Goal: Task Accomplishment & Management: Manage account settings

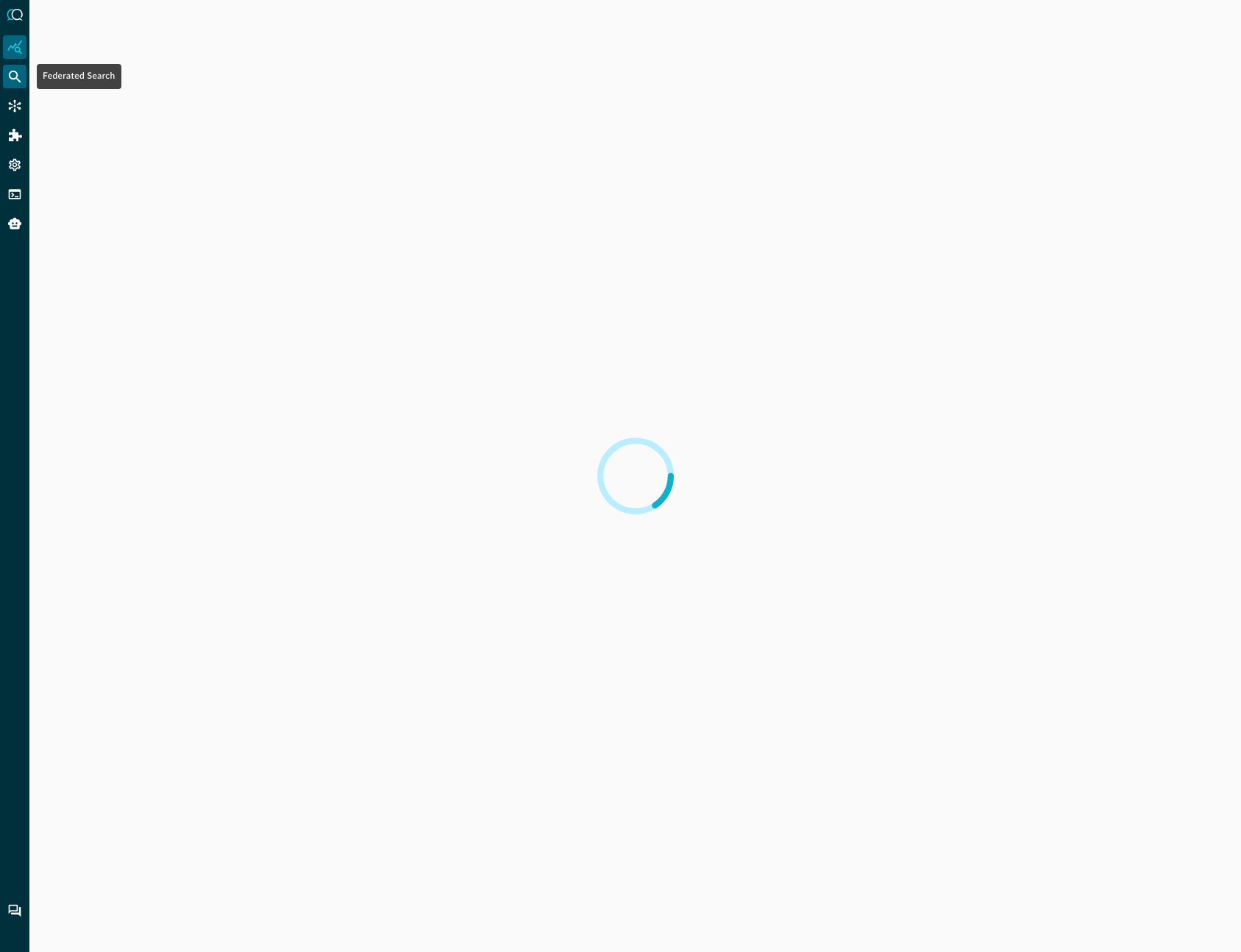
click at [18, 76] on icon "Federated Search" at bounding box center [14, 76] width 15 height 15
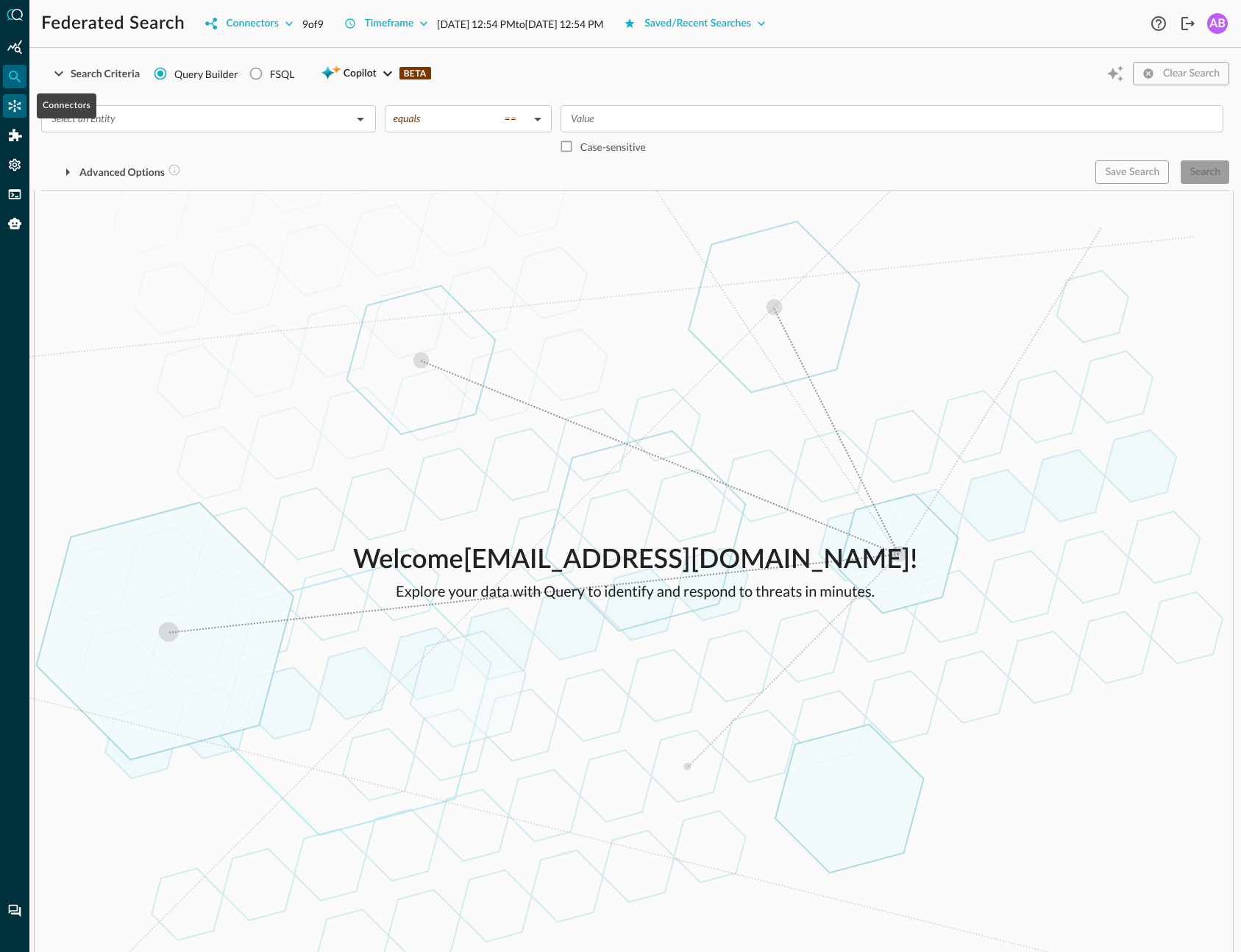
click at [20, 106] on icon "Connectors" at bounding box center [14, 106] width 15 height 15
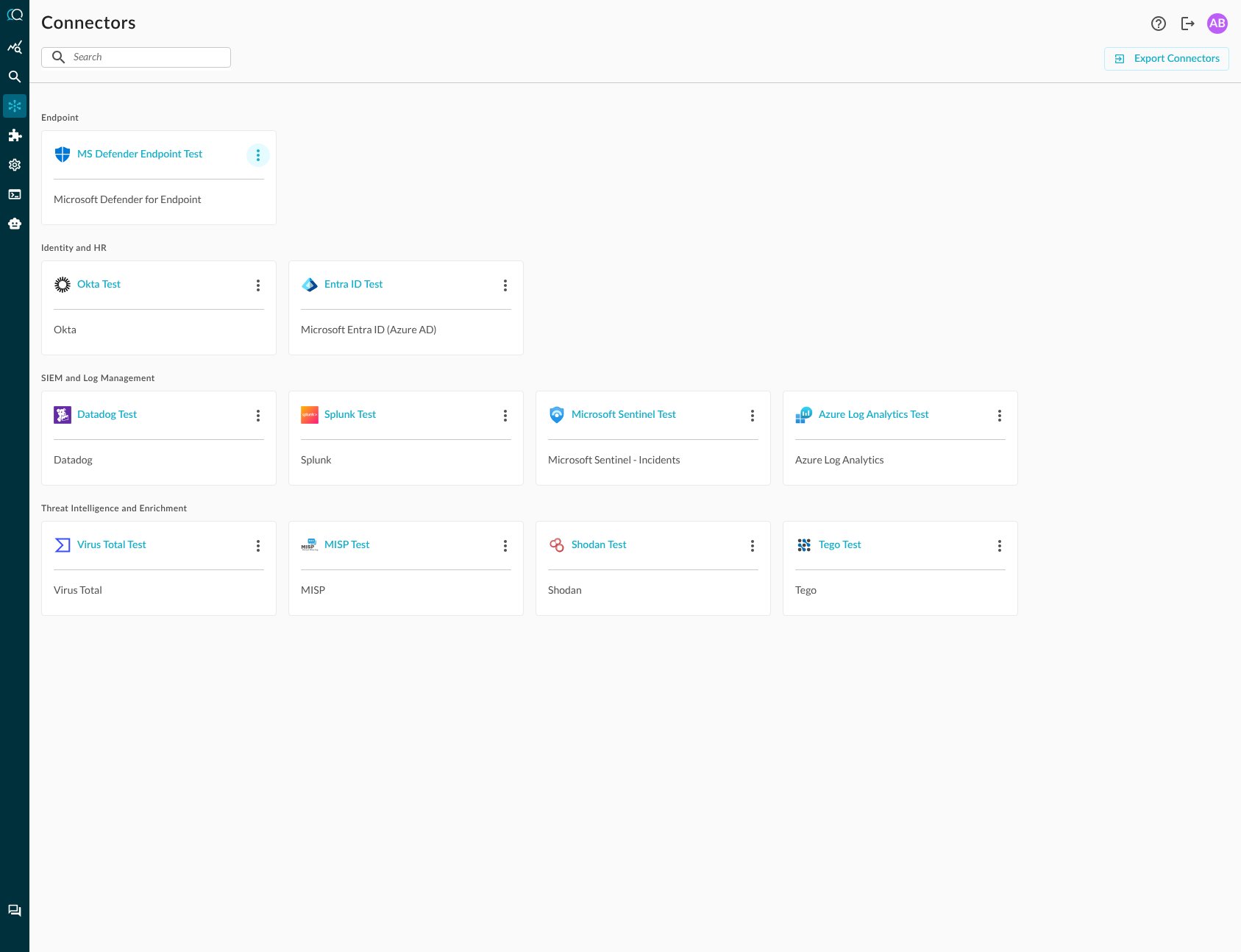
click at [257, 157] on icon "button" at bounding box center [258, 155] width 18 height 18
click at [273, 249] on div "Delete" at bounding box center [284, 245] width 52 height 18
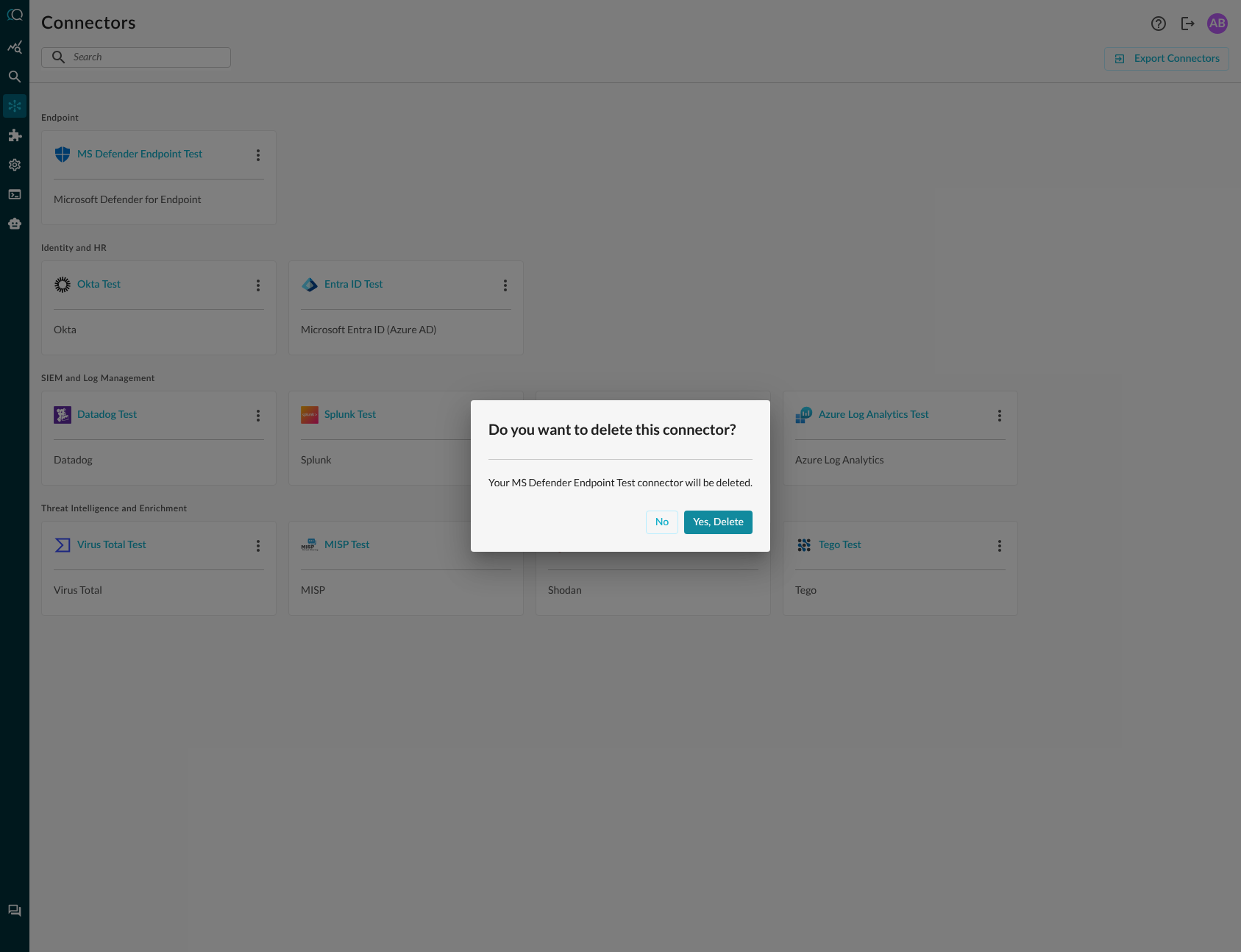
click at [722, 521] on div "Yes, delete" at bounding box center [718, 522] width 51 height 18
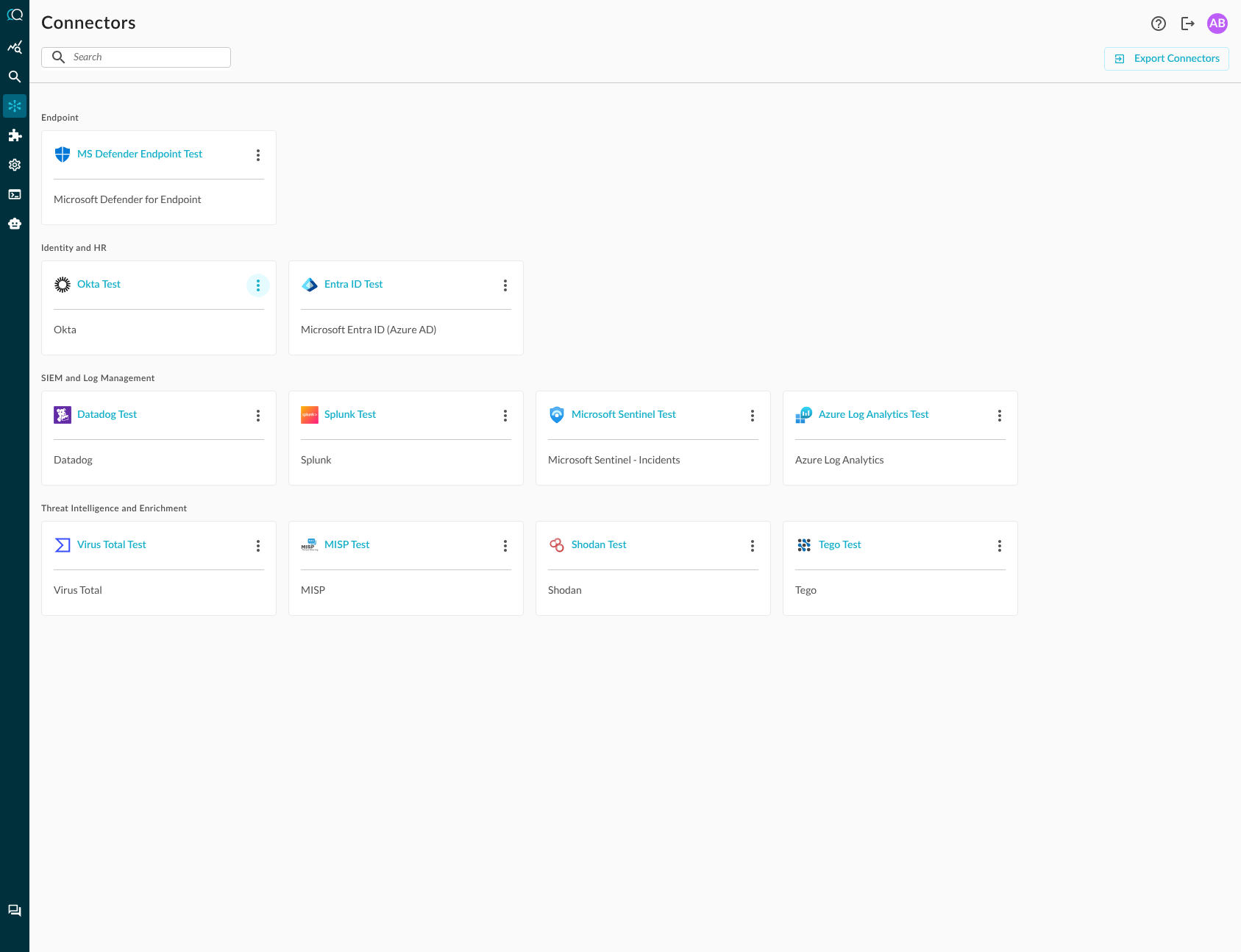
click at [259, 285] on icon "button" at bounding box center [258, 285] width 3 height 12
click at [298, 378] on span "Delete" at bounding box center [293, 375] width 32 height 10
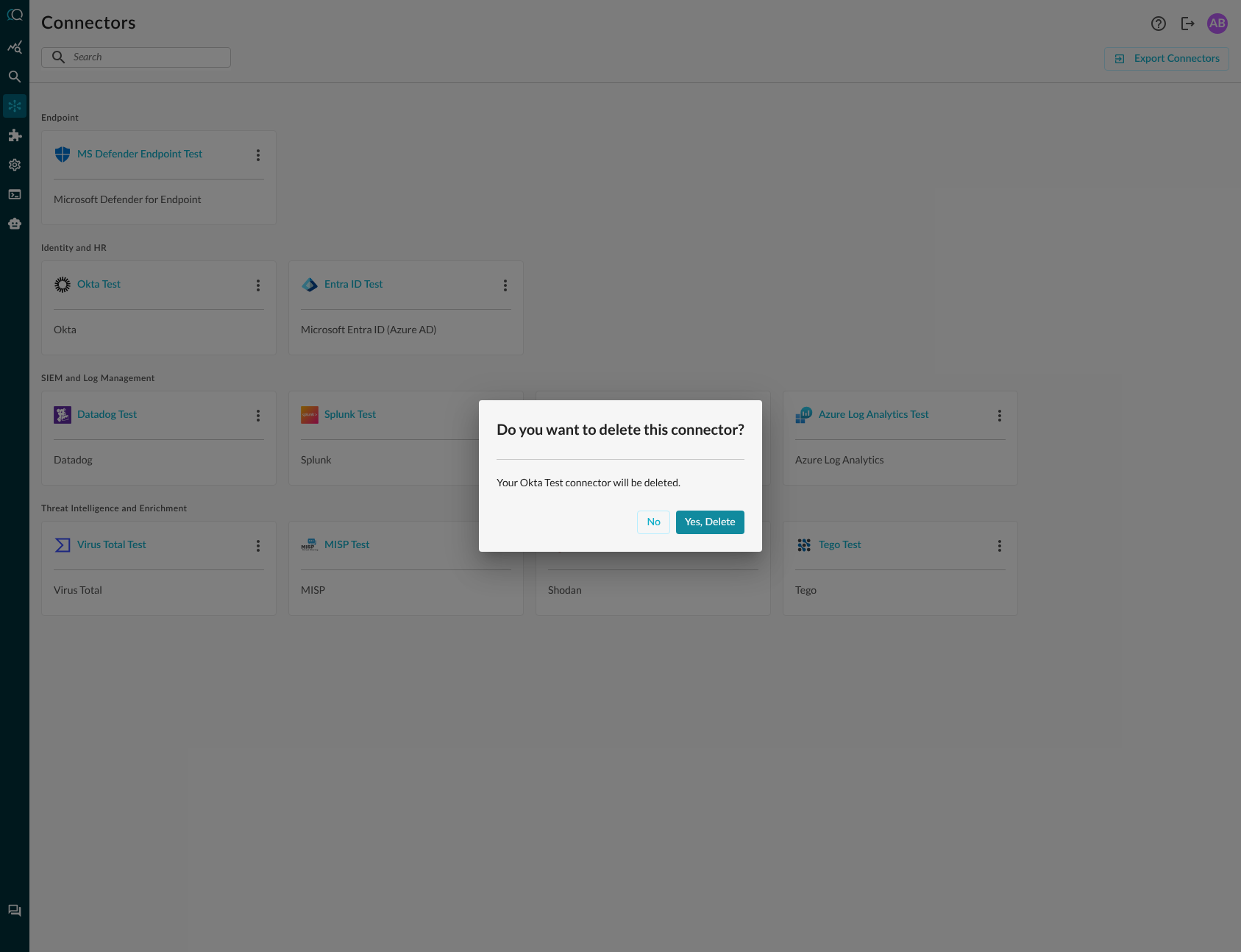
click at [705, 525] on div "Yes, delete" at bounding box center [710, 522] width 51 height 18
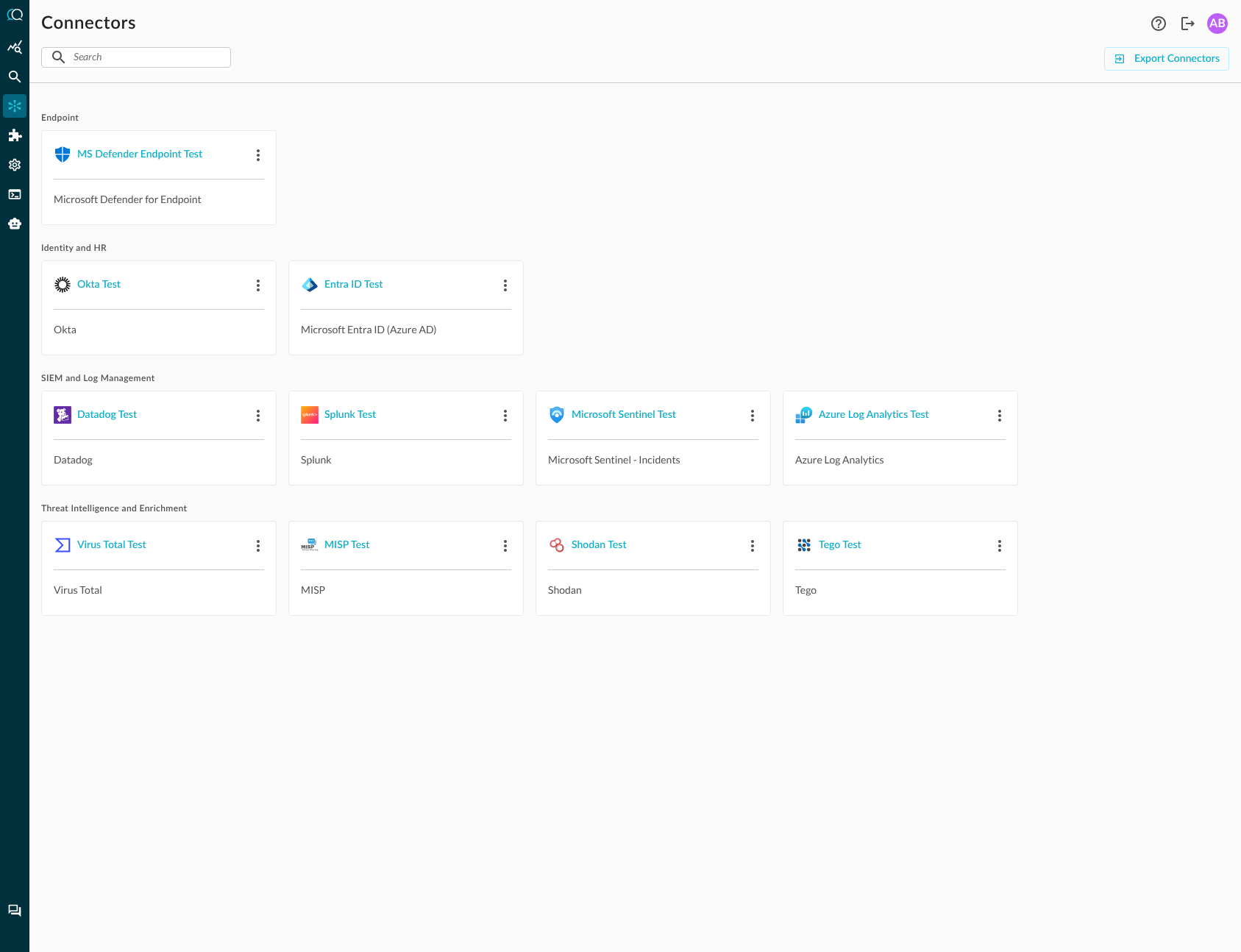
click at [771, 250] on span "Identity and HR" at bounding box center [635, 248] width 1188 height 12
click at [13, 164] on icon "Settings" at bounding box center [14, 165] width 12 height 13
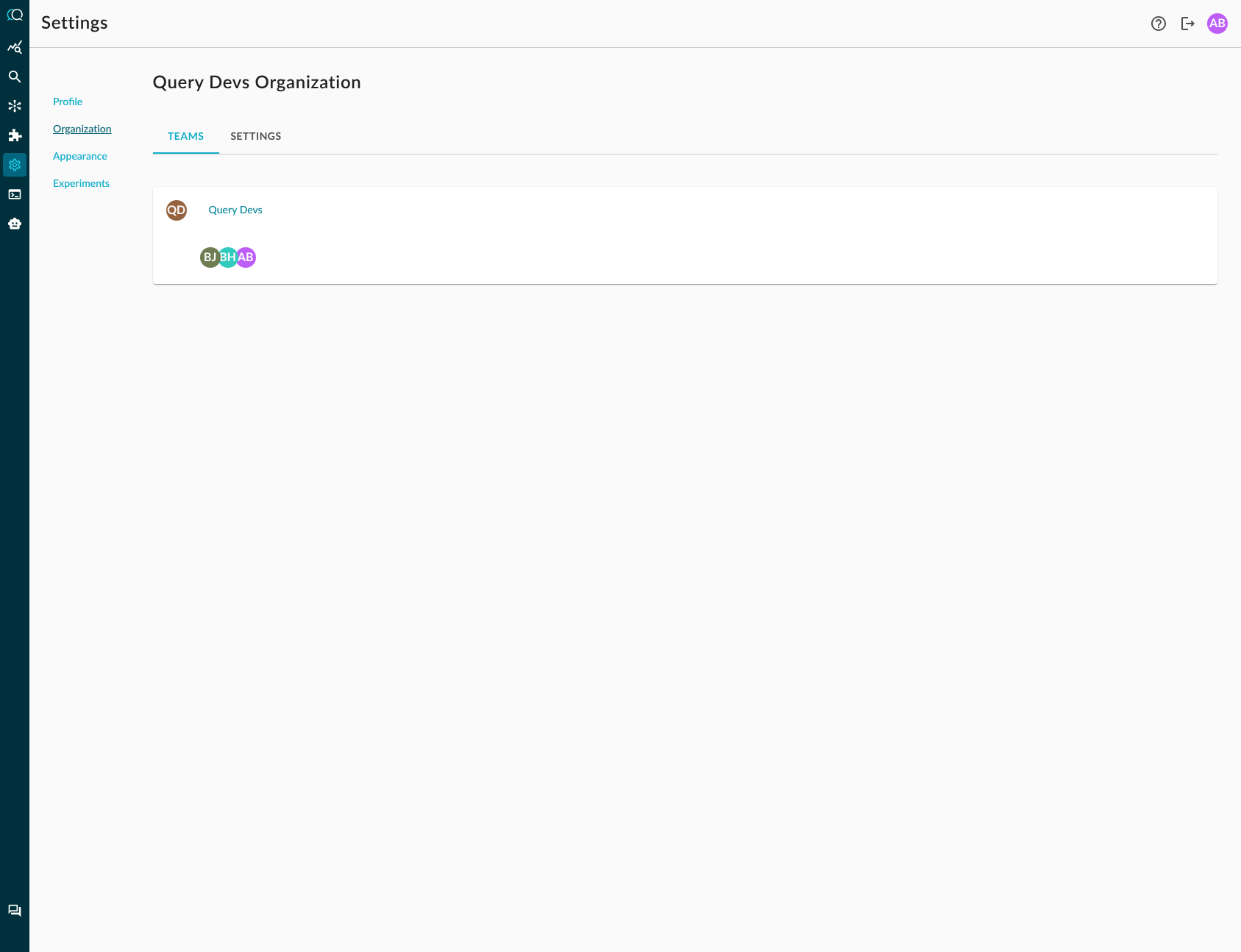
click at [243, 215] on div "Query Devs" at bounding box center [236, 210] width 54 height 18
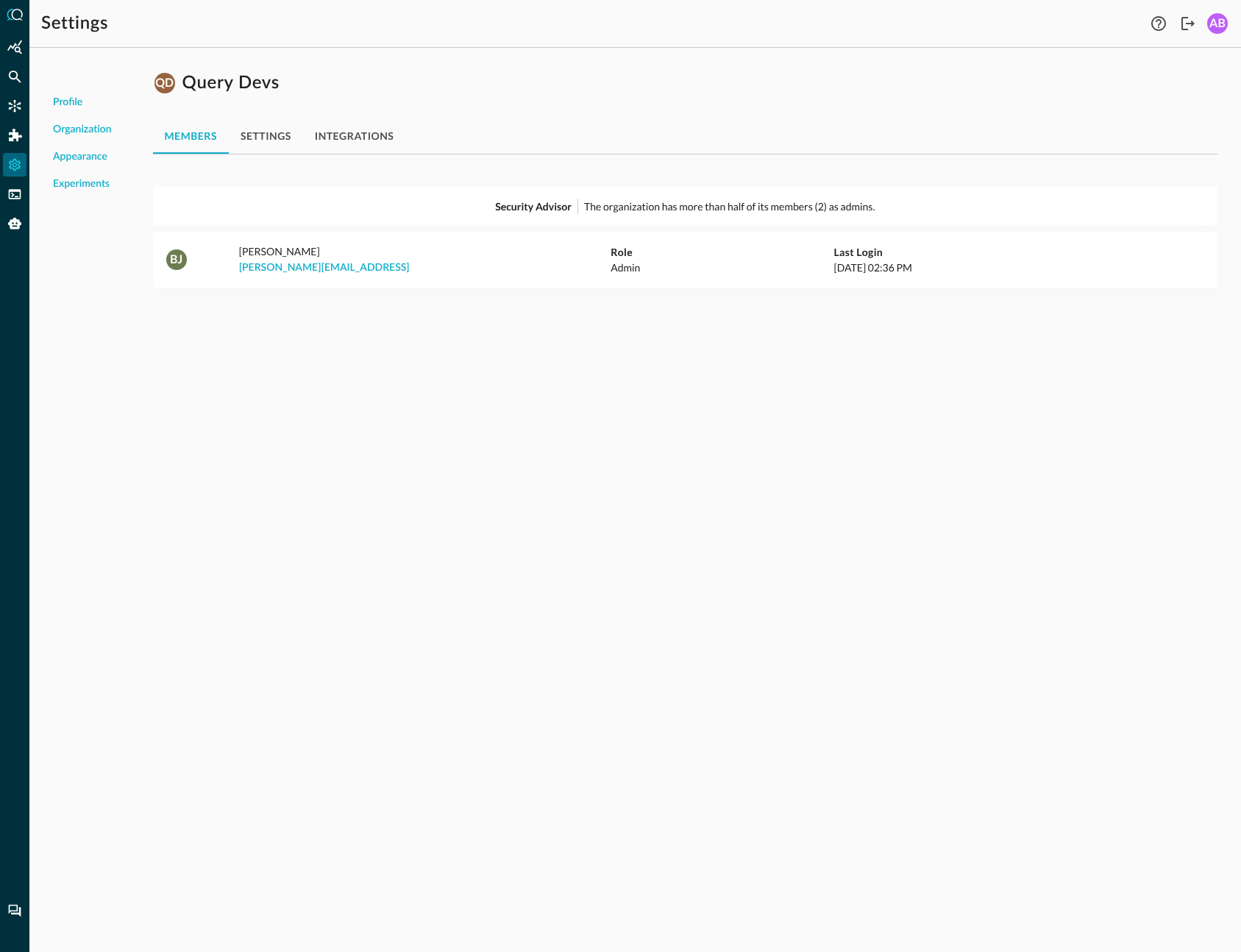
click at [270, 136] on button "settings" at bounding box center [265, 135] width 74 height 35
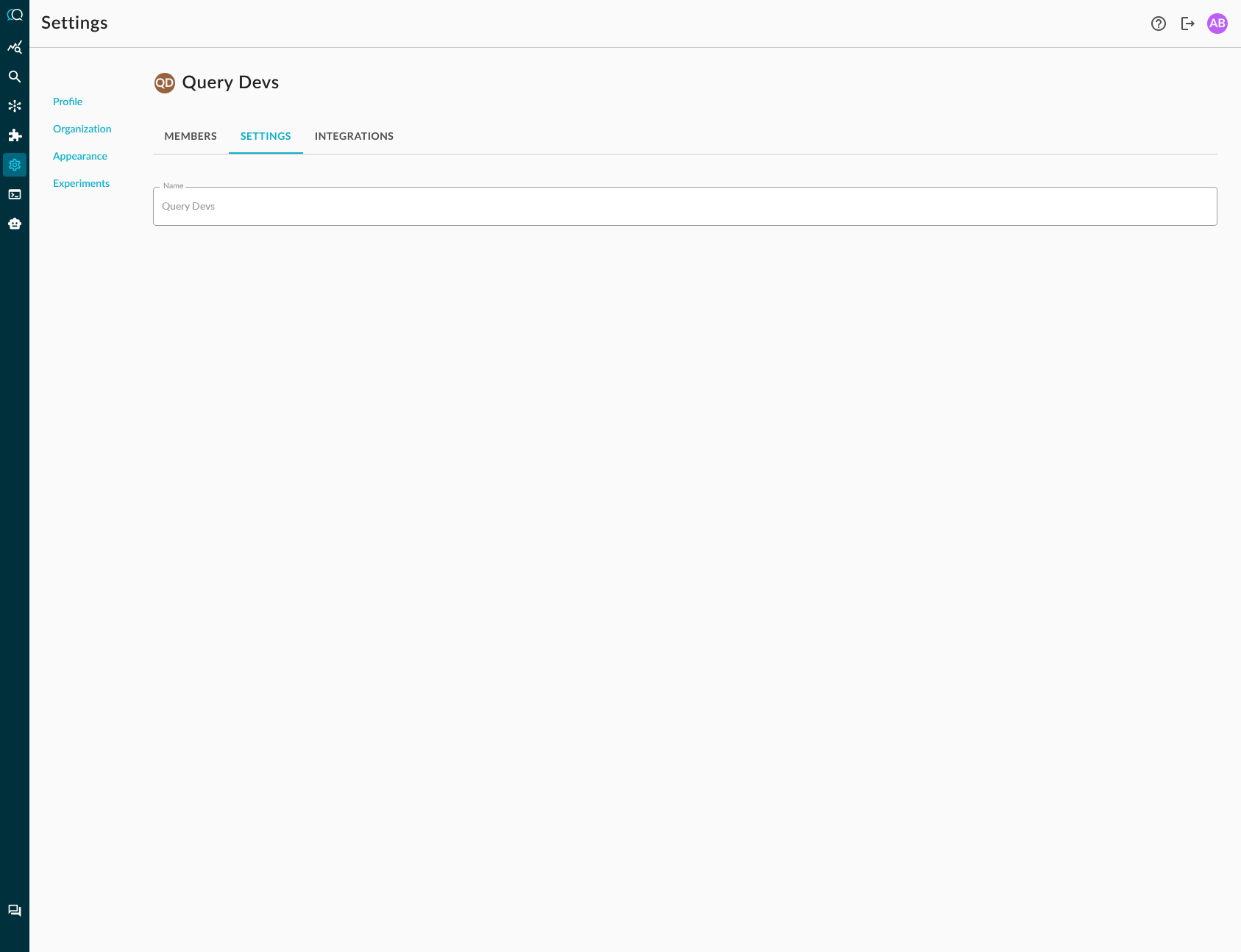
click at [336, 138] on button "integrations" at bounding box center [355, 135] width 103 height 35
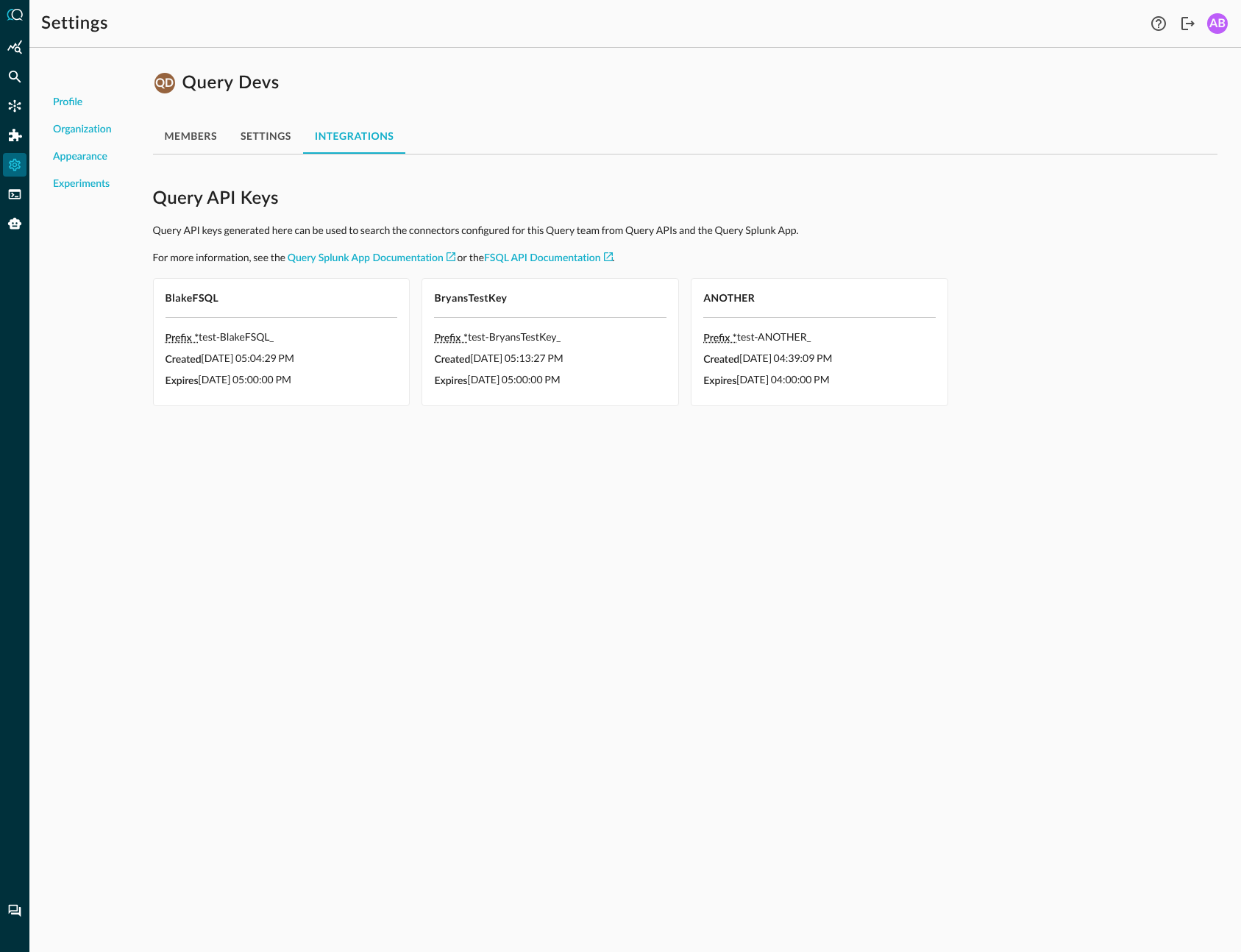
click at [218, 127] on button "members" at bounding box center [190, 135] width 76 height 35
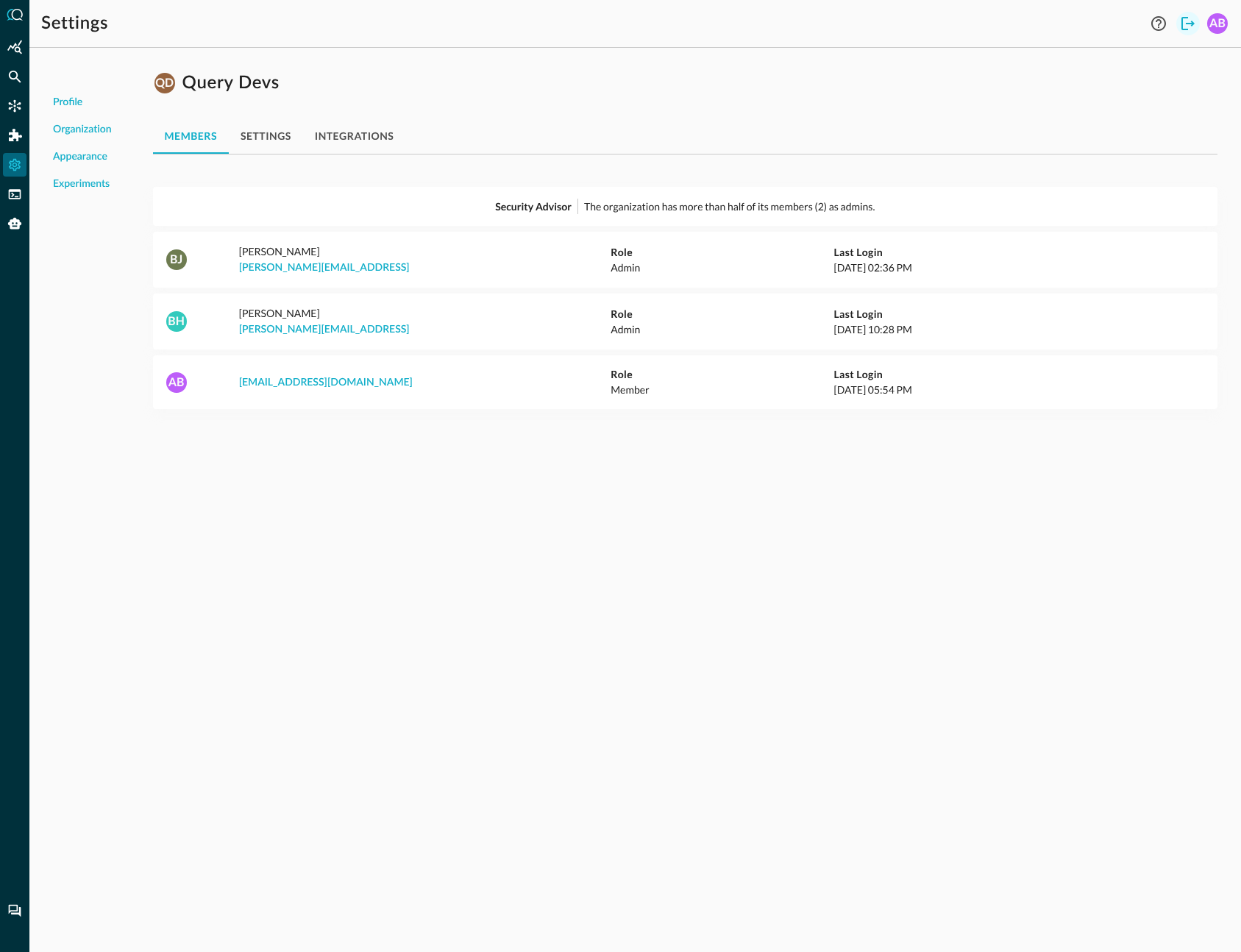
click at [1187, 31] on icon "Logout" at bounding box center [1188, 23] width 18 height 18
